Goal: Task Accomplishment & Management: Use online tool/utility

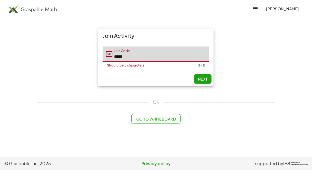
type input "*****"
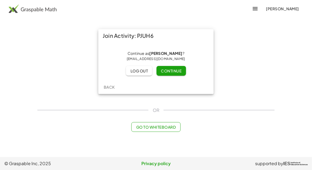
click at [174, 71] on span "Continue" at bounding box center [171, 71] width 21 height 5
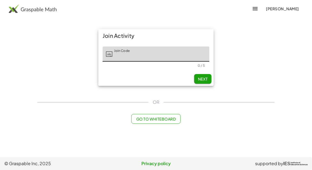
click at [28, 8] on img at bounding box center [33, 8] width 48 height 9
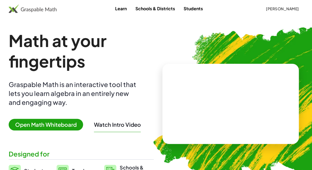
drag, startPoint x: 205, startPoint y: 105, endPoint x: 233, endPoint y: 102, distance: 28.3
click at [233, 102] on video at bounding box center [230, 104] width 81 height 41
click at [233, 102] on div at bounding box center [232, 99] width 48 height 20
drag, startPoint x: 211, startPoint y: 100, endPoint x: 219, endPoint y: 101, distance: 7.8
click at [219, 101] on div at bounding box center [232, 99] width 48 height 20
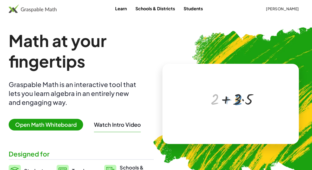
drag, startPoint x: 216, startPoint y: 99, endPoint x: 240, endPoint y: 100, distance: 23.8
click at [240, 100] on div at bounding box center [232, 99] width 48 height 20
click at [242, 99] on div at bounding box center [232, 99] width 48 height 20
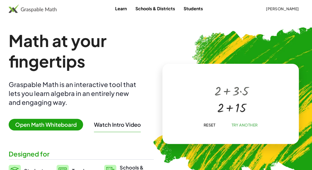
click at [229, 109] on div at bounding box center [232, 107] width 40 height 17
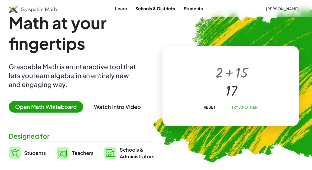
scroll to position [21, 0]
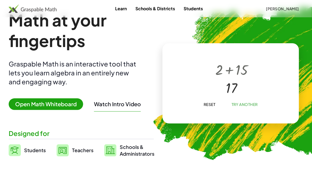
click at [40, 149] on span "Students" at bounding box center [35, 150] width 22 height 6
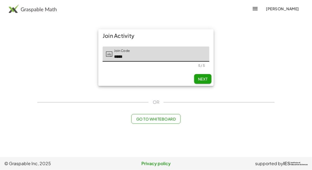
type input "*****"
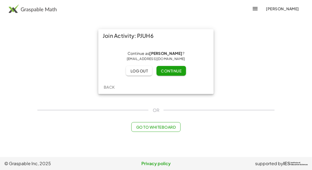
click at [171, 66] on button "Continue" at bounding box center [171, 71] width 29 height 10
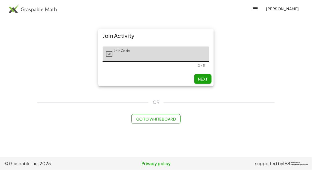
click at [159, 120] on span "Go to Whiteboard" at bounding box center [156, 119] width 40 height 5
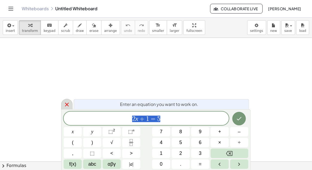
click at [63, 102] on div at bounding box center [66, 104] width 11 height 11
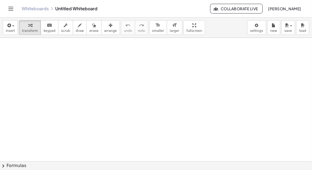
click at [9, 10] on icon "Toggle navigation" at bounding box center [11, 8] width 5 height 3
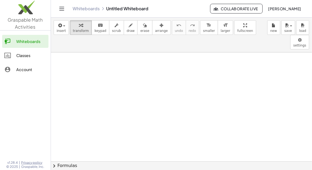
click at [24, 57] on div "Classes" at bounding box center [31, 55] width 30 height 6
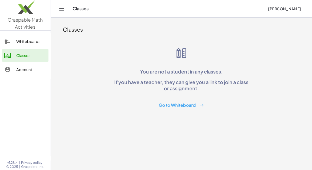
click at [191, 108] on button "Go to Whiteboard" at bounding box center [182, 105] width 54 height 10
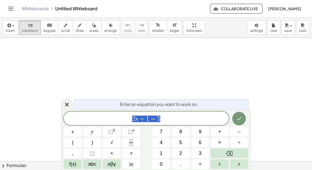
click at [12, 8] on icon "Toggle navigation" at bounding box center [11, 8] width 6 height 6
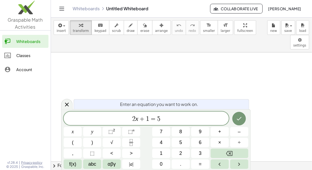
click at [21, 67] on div "Account" at bounding box center [31, 69] width 30 height 6
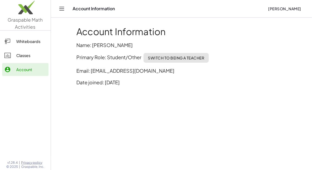
click at [27, 49] on link "Classes" at bounding box center [25, 55] width 46 height 13
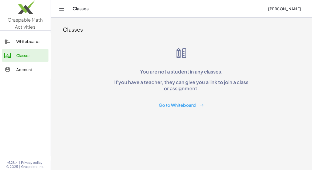
click at [27, 49] on link "Classes" at bounding box center [25, 55] width 46 height 13
click at [27, 50] on link "Classes" at bounding box center [25, 55] width 46 height 13
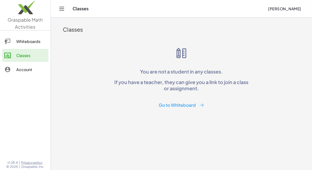
click at [27, 50] on link "Classes" at bounding box center [25, 55] width 46 height 13
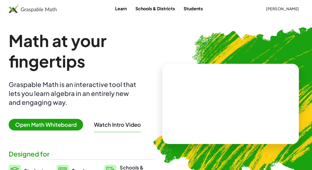
scroll to position [21, 0]
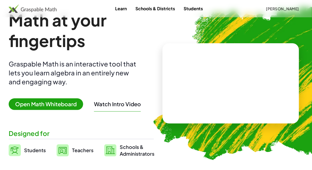
click at [118, 10] on link "Learn" at bounding box center [121, 9] width 20 height 10
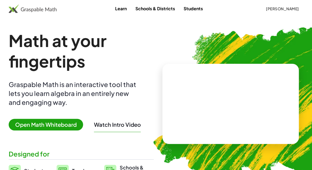
click at [192, 10] on link "Students" at bounding box center [193, 9] width 28 height 10
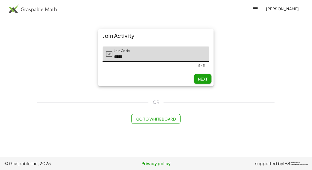
type input "*****"
